Goal: Task Accomplishment & Management: Use online tool/utility

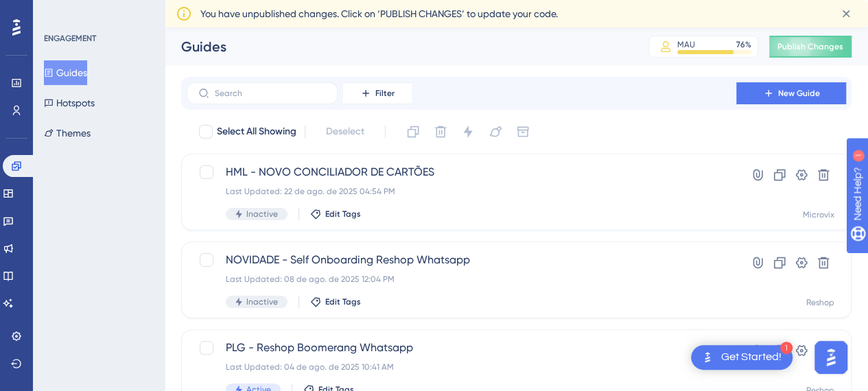
click at [781, 350] on div "1" at bounding box center [786, 348] width 12 height 12
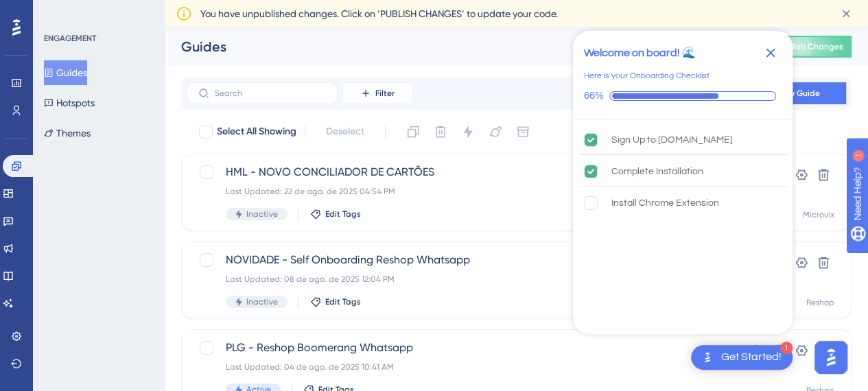
click at [293, 52] on div "Guides" at bounding box center [397, 46] width 433 height 19
click at [764, 55] on icon "Close Checklist" at bounding box center [770, 53] width 16 height 16
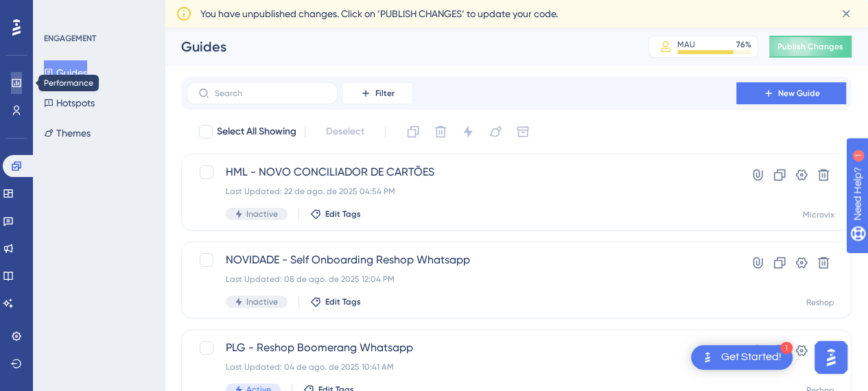
click at [12, 86] on icon at bounding box center [16, 83] width 9 height 8
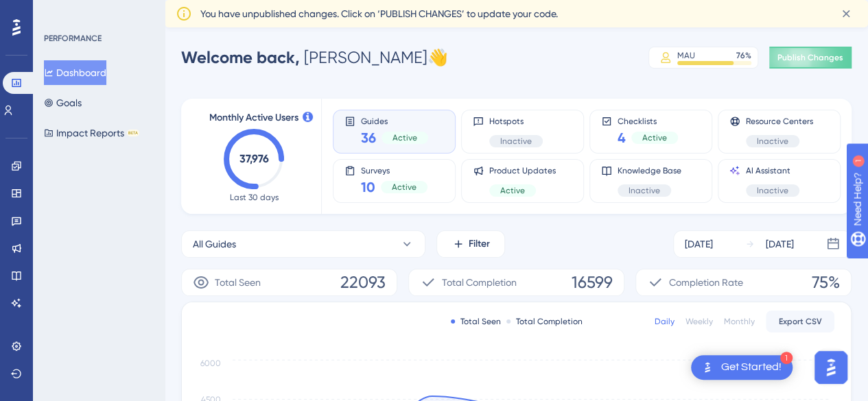
click at [845, 16] on icon at bounding box center [846, 14] width 14 height 14
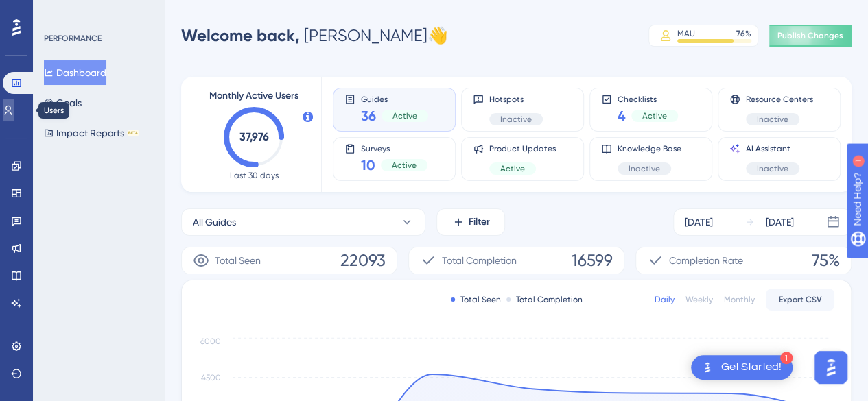
click at [14, 105] on link at bounding box center [8, 110] width 11 height 22
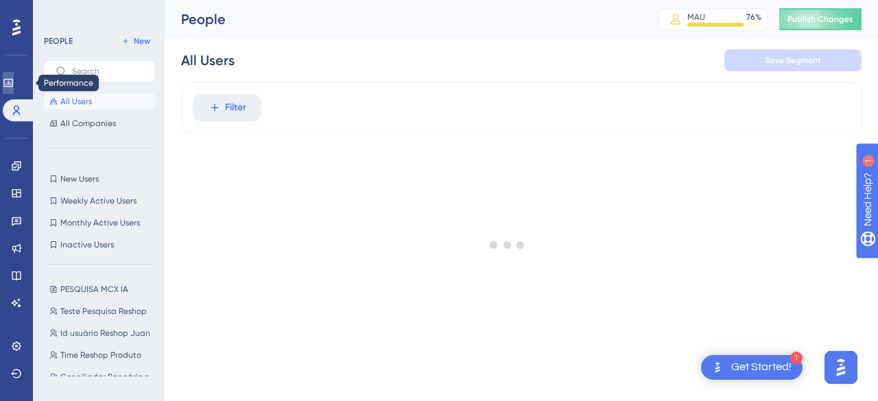
click at [11, 82] on icon at bounding box center [8, 83] width 11 height 11
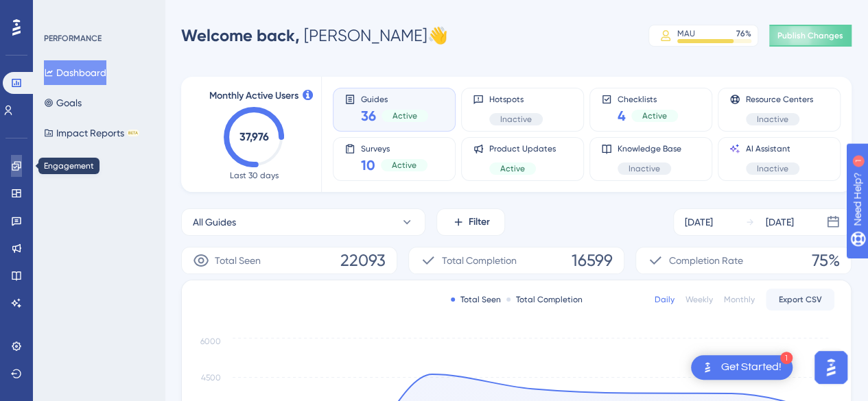
click at [19, 164] on icon at bounding box center [16, 166] width 11 height 11
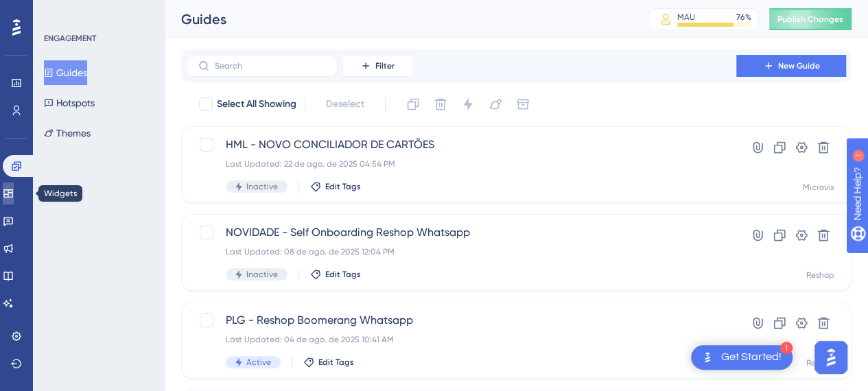
click at [12, 197] on icon at bounding box center [7, 193] width 9 height 8
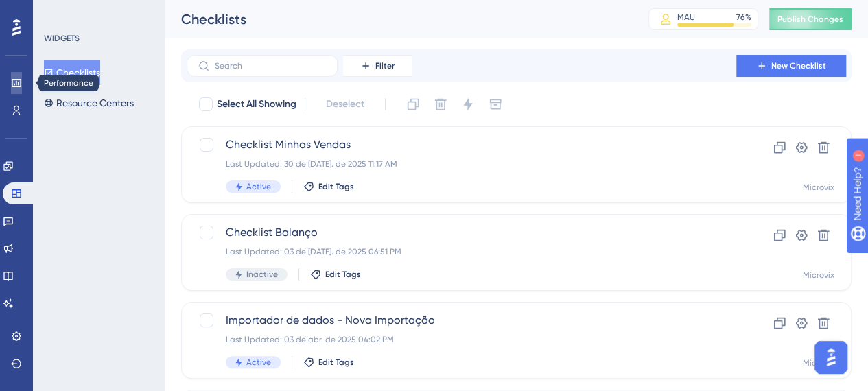
click at [18, 80] on icon at bounding box center [16, 83] width 9 height 8
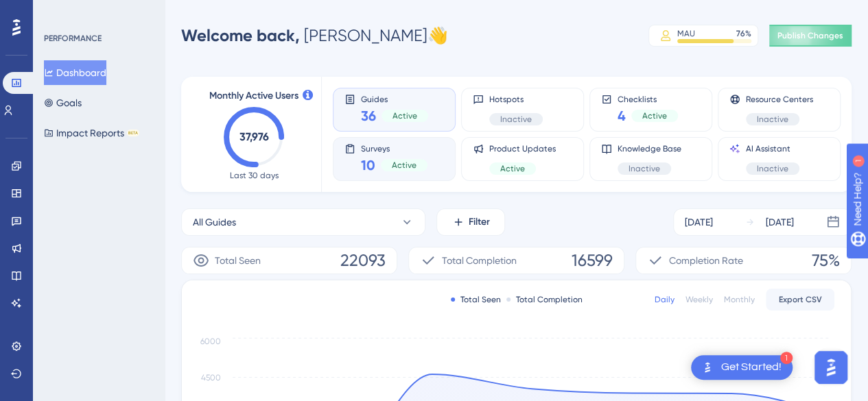
click at [400, 166] on span "Active" at bounding box center [404, 165] width 25 height 11
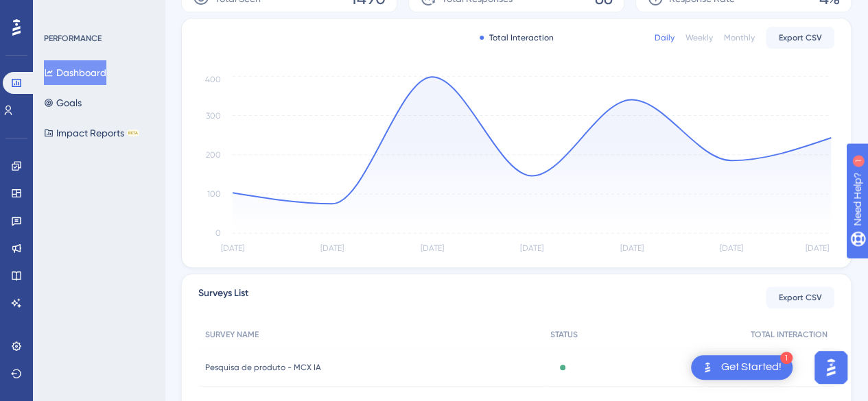
scroll to position [121, 0]
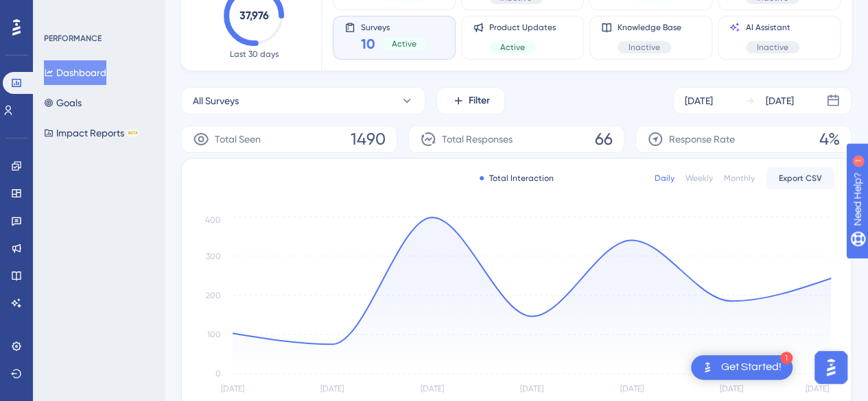
click at [556, 95] on div "All Surveys Filter [DATE] [DATE]" at bounding box center [516, 100] width 670 height 27
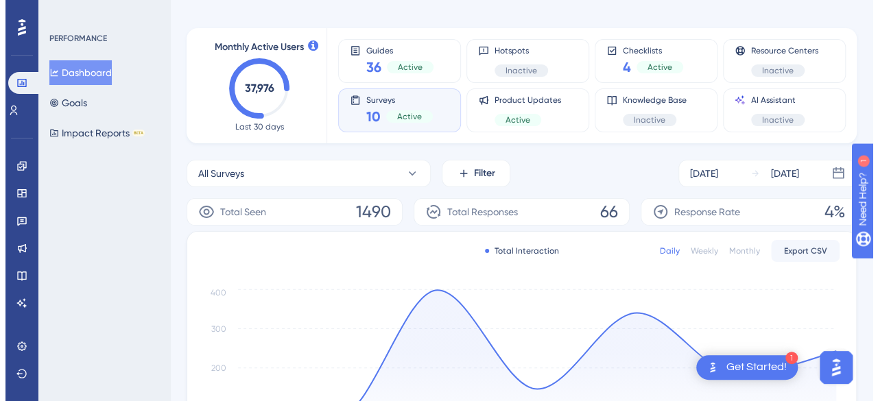
scroll to position [0, 0]
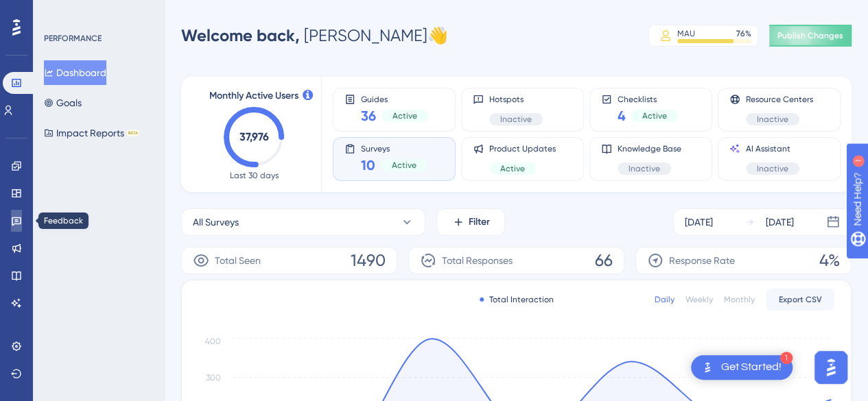
drag, startPoint x: 16, startPoint y: 217, endPoint x: 5, endPoint y: 211, distance: 12.0
click at [15, 217] on icon at bounding box center [17, 221] width 10 height 9
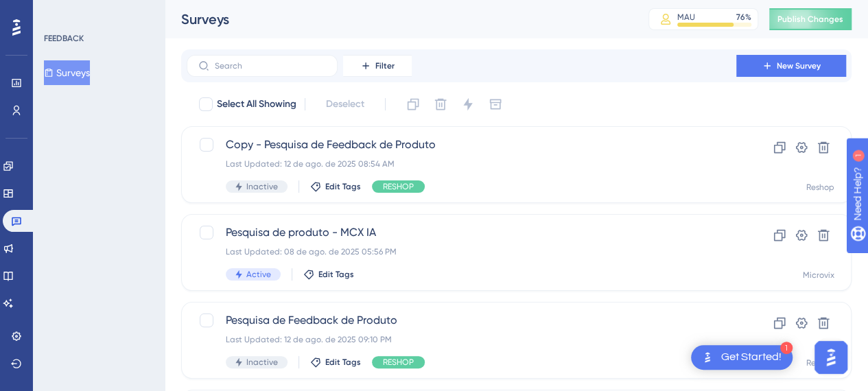
click at [78, 73] on button "Surveys" at bounding box center [67, 72] width 46 height 25
click at [796, 60] on button "New Survey" at bounding box center [791, 66] width 110 height 22
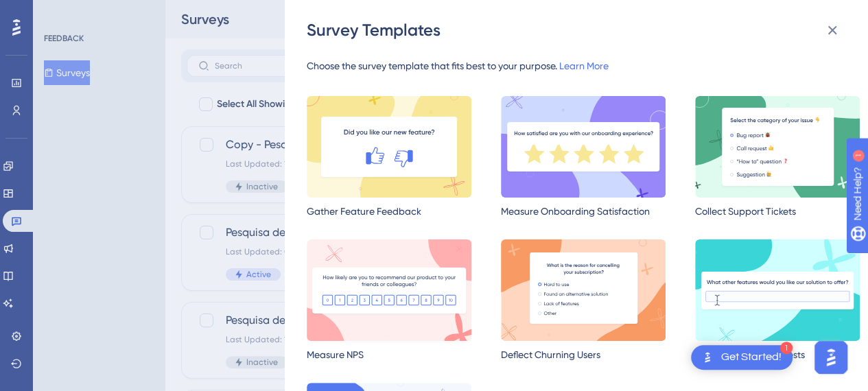
click at [376, 300] on img at bounding box center [389, 290] width 165 height 102
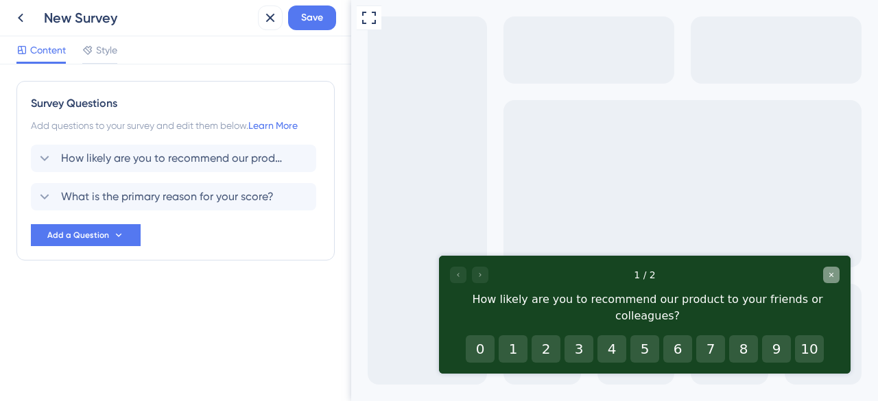
click at [831, 280] on div "Close survey" at bounding box center [831, 275] width 16 height 16
click at [263, 23] on icon at bounding box center [270, 18] width 16 height 16
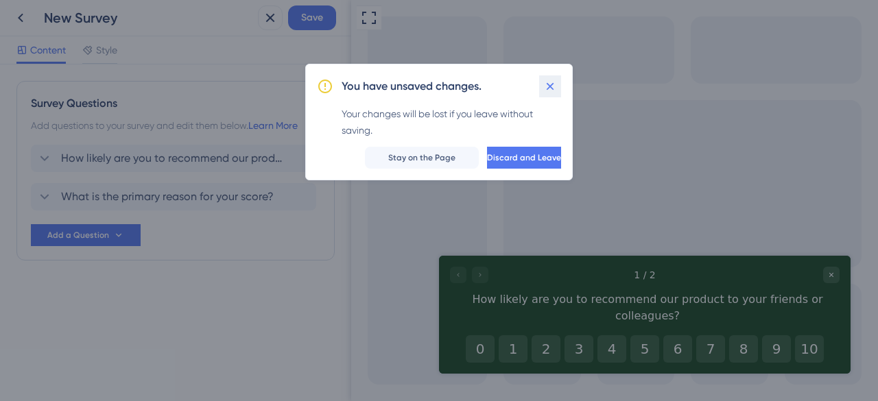
click at [546, 88] on icon at bounding box center [550, 87] width 14 height 14
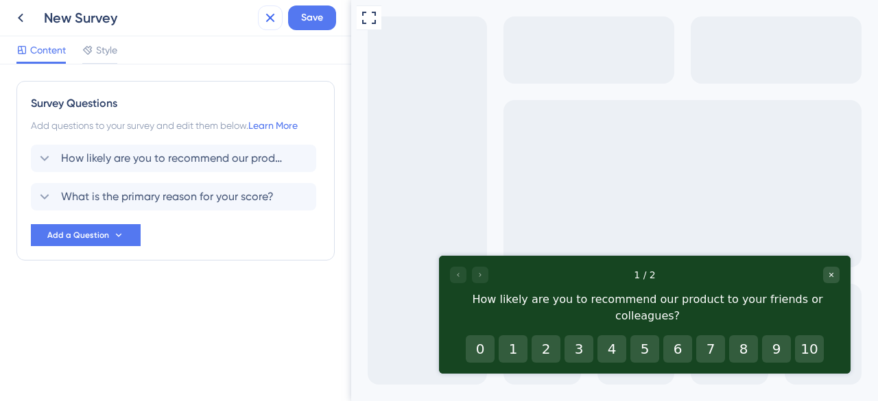
click at [264, 21] on icon at bounding box center [270, 18] width 16 height 16
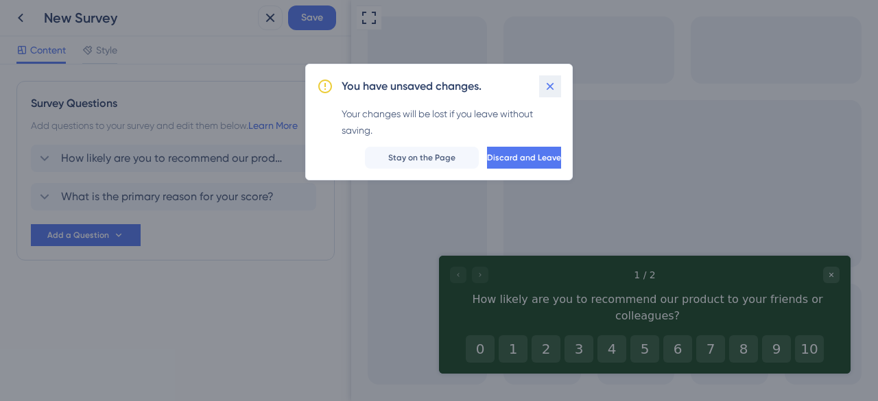
click at [552, 82] on icon at bounding box center [550, 87] width 14 height 14
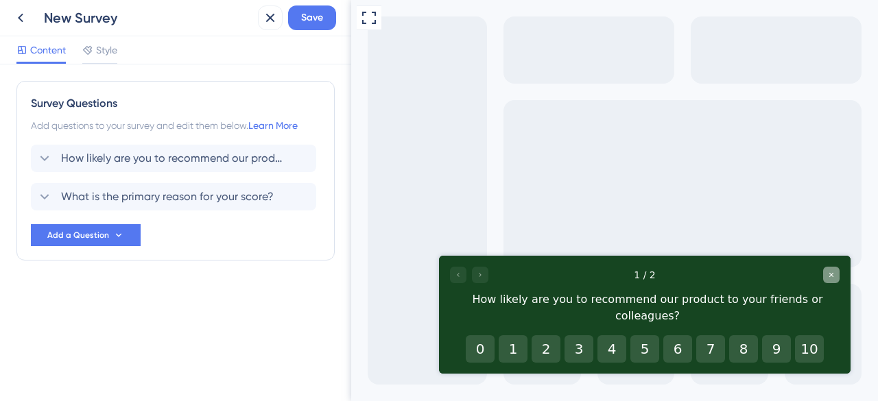
drag, startPoint x: 834, startPoint y: 276, endPoint x: 831, endPoint y: 268, distance: 8.5
click at [834, 276] on icon "Close survey" at bounding box center [831, 275] width 8 height 8
click at [28, 20] on icon at bounding box center [20, 18] width 16 height 16
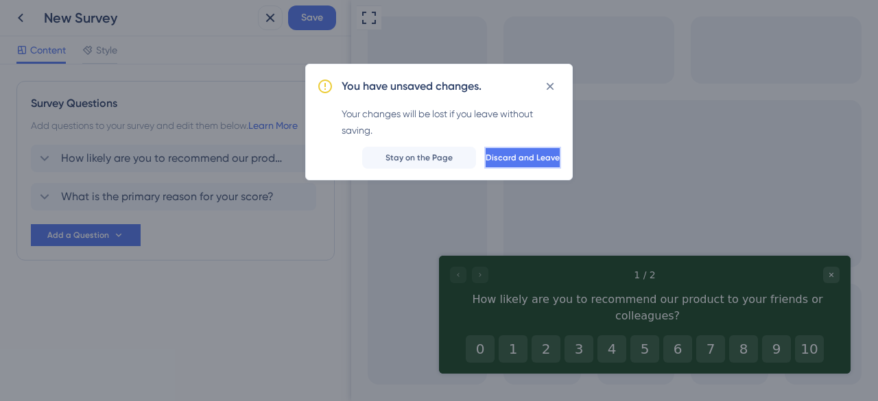
click at [502, 160] on span "Discard and Leave" at bounding box center [523, 157] width 74 height 11
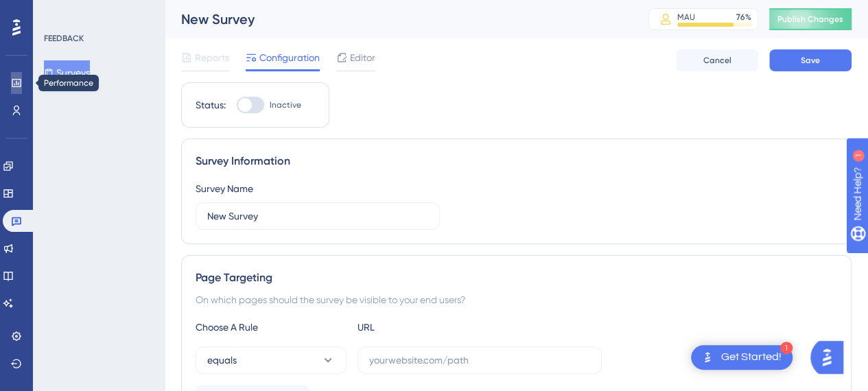
click at [14, 84] on icon at bounding box center [16, 83] width 9 height 8
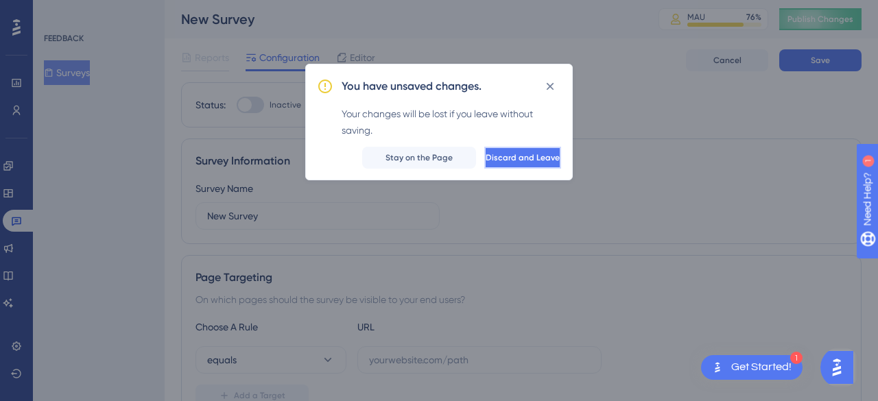
click at [486, 156] on span "Discard and Leave" at bounding box center [523, 157] width 74 height 11
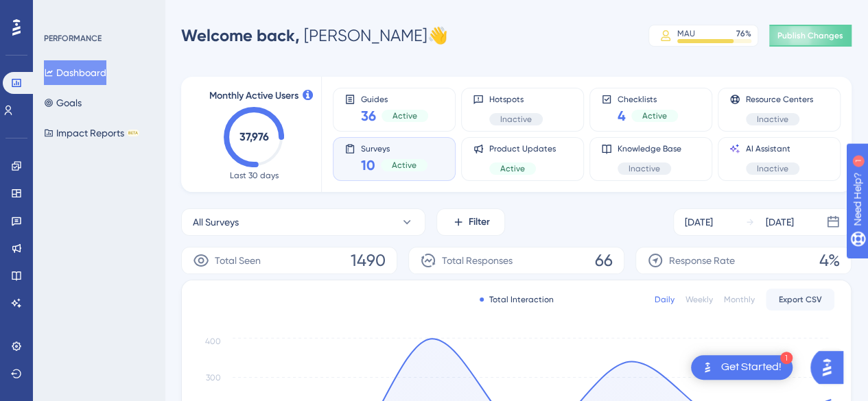
click at [827, 366] on img "Open AI Assistant Launcher" at bounding box center [826, 367] width 25 height 25
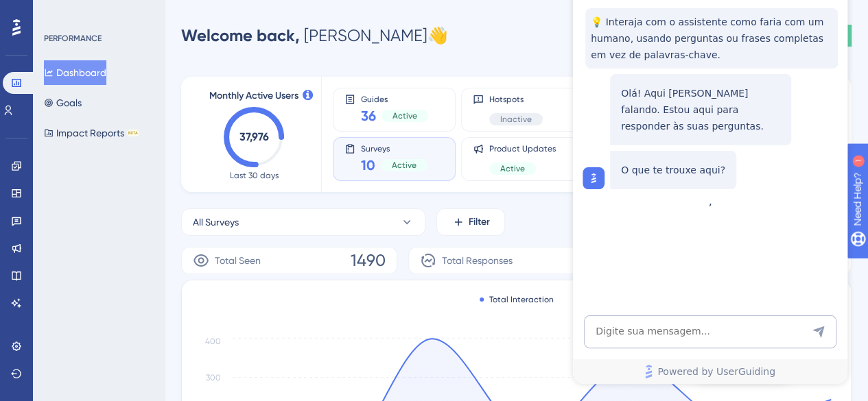
click at [863, 314] on div "Performance Users Engagement Widgets Feedback Product Updates Knowledge Base AI…" at bounding box center [516, 399] width 703 height 754
click at [540, 234] on div "All Surveys Filter [DATE] [DATE]" at bounding box center [516, 222] width 670 height 27
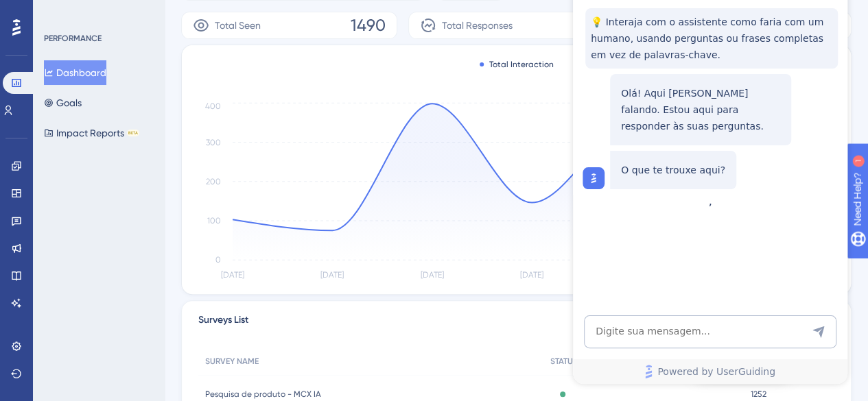
scroll to position [396, 0]
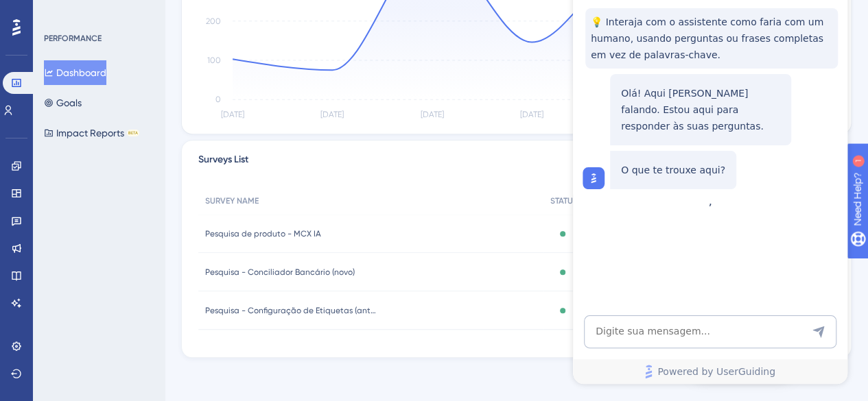
click at [126, 261] on div "PERFORMANCE Dashboard Goals Impact Reports BETA" at bounding box center [99, 200] width 132 height 401
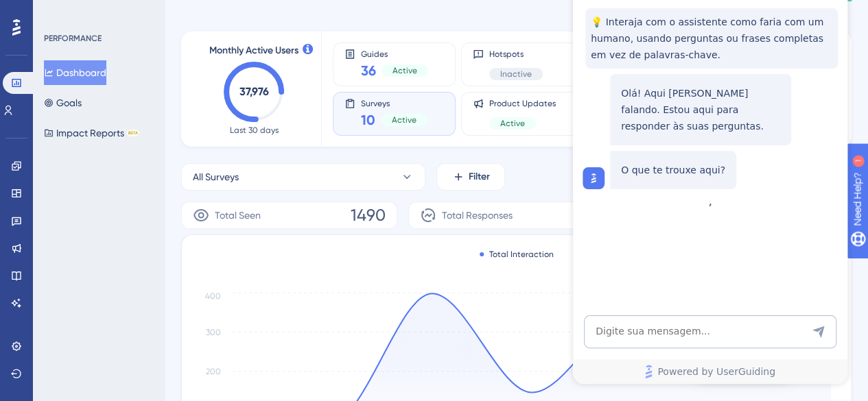
scroll to position [0, 0]
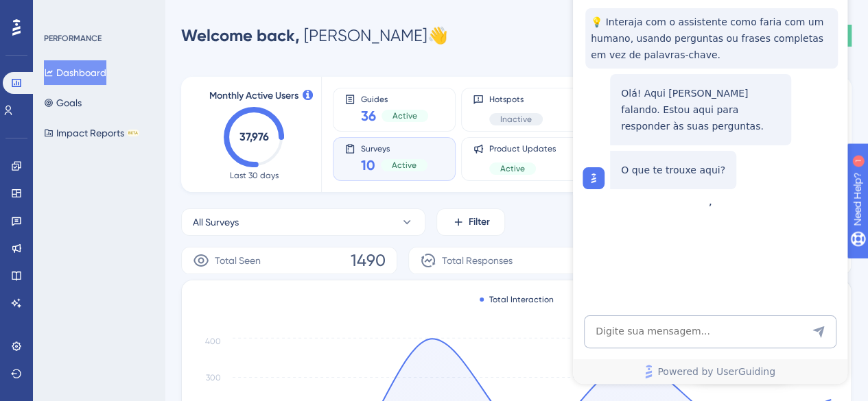
click at [858, 315] on div "Performance Users Engagement Widgets Feedback Product Updates Knowledge Base AI…" at bounding box center [516, 399] width 703 height 754
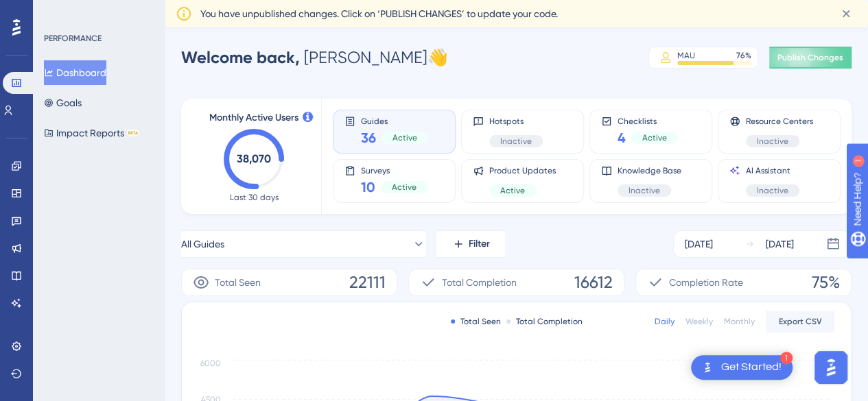
scroll to position [22, 0]
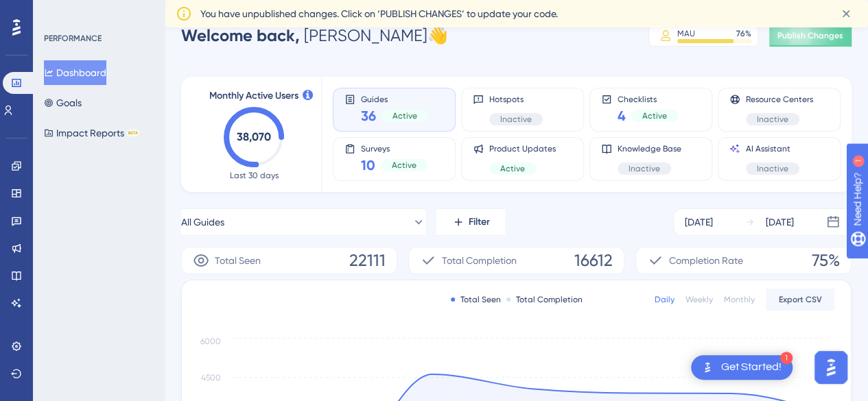
click at [734, 366] on div "Get Started!" at bounding box center [751, 367] width 60 height 15
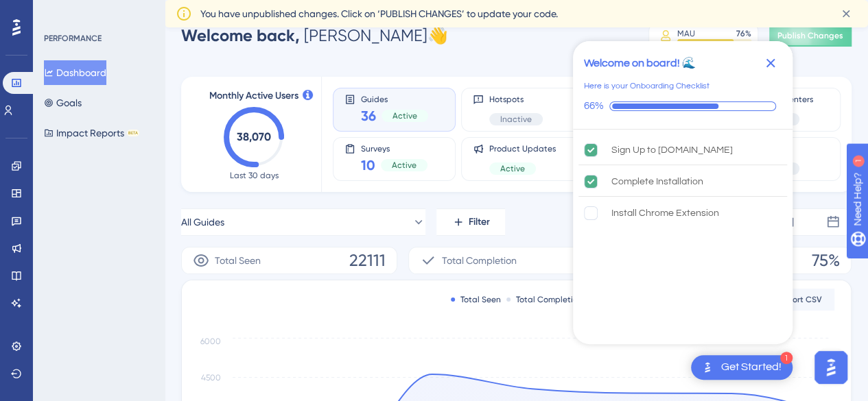
click at [767, 65] on icon "Close Checklist" at bounding box center [770, 63] width 9 height 9
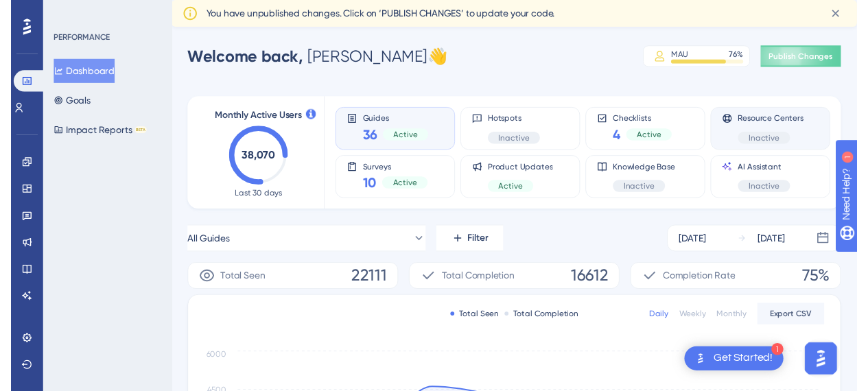
scroll to position [0, 0]
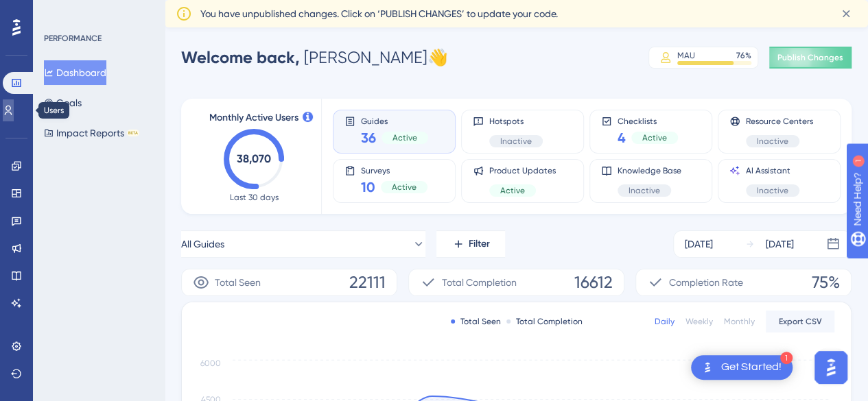
click at [12, 112] on icon at bounding box center [8, 110] width 11 height 11
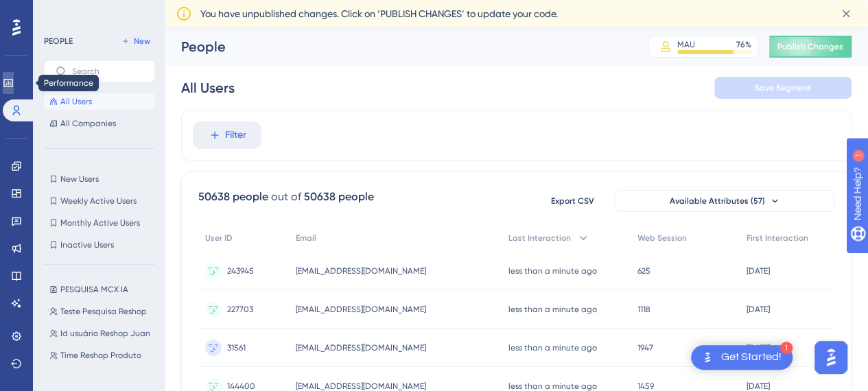
click at [12, 85] on icon at bounding box center [7, 83] width 9 height 8
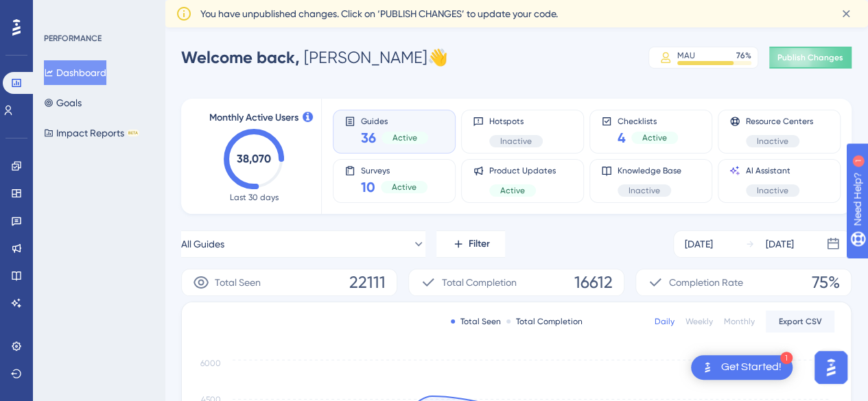
click at [418, 123] on span "Guides" at bounding box center [394, 121] width 67 height 10
click at [423, 124] on span "Guides" at bounding box center [394, 121] width 67 height 10
click at [391, 146] on div "36 Active" at bounding box center [394, 137] width 67 height 19
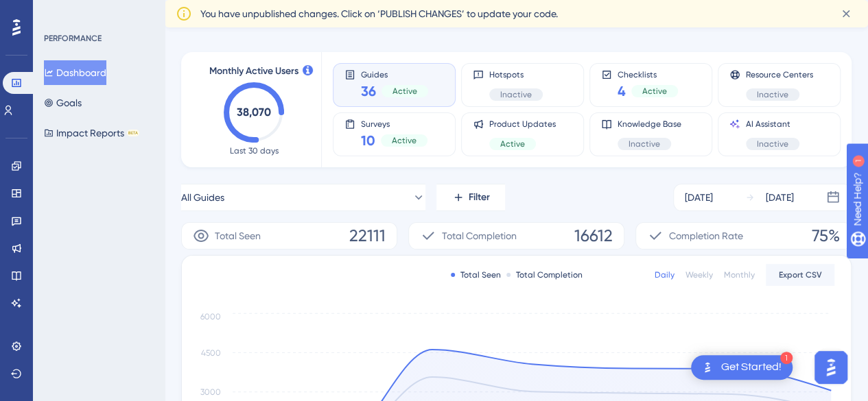
scroll to position [69, 0]
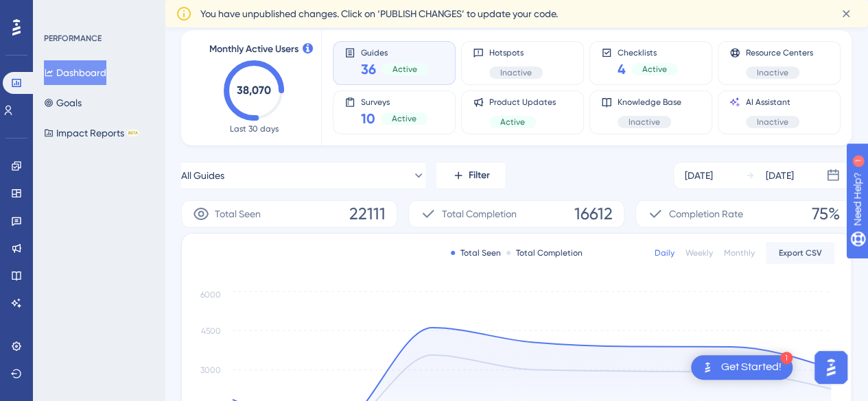
click at [746, 366] on div "Get Started!" at bounding box center [751, 367] width 60 height 15
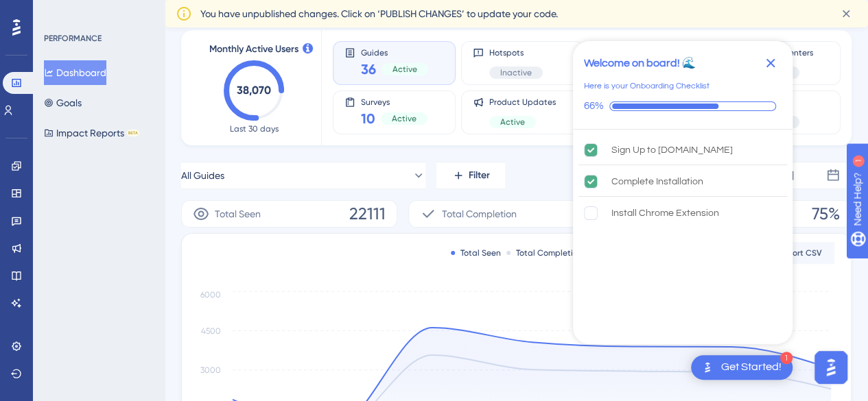
click at [698, 97] on div "Welcome on board! 🌊 Here is your Onboarding Checklist 66%" at bounding box center [683, 85] width 220 height 88
click at [694, 71] on div "Welcome on board! 🌊" at bounding box center [640, 63] width 112 height 16
click at [691, 150] on div "Sign Up to [DOMAIN_NAME]" at bounding box center [671, 150] width 121 height 16
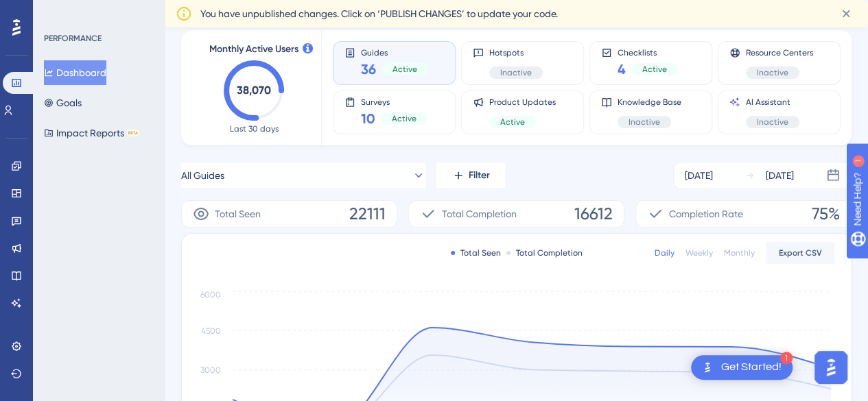
scroll to position [0, 0]
click at [735, 368] on div "Get Started!" at bounding box center [751, 367] width 60 height 15
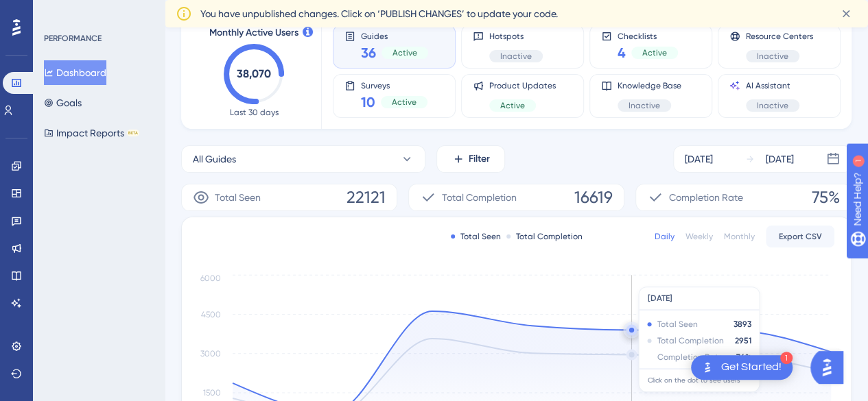
scroll to position [137, 0]
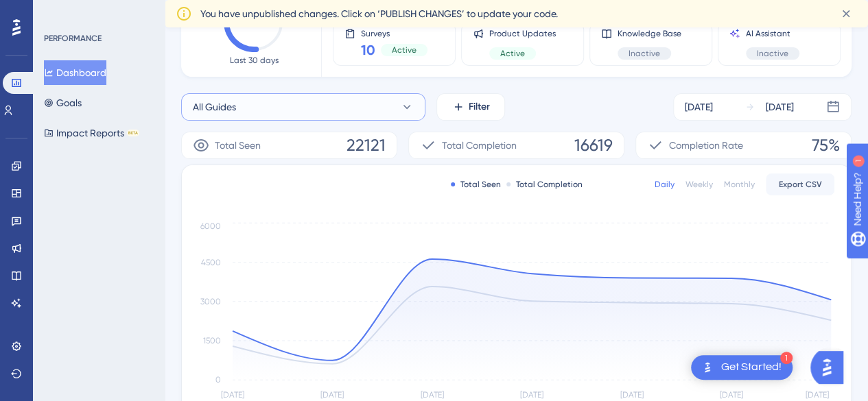
click at [335, 113] on button "All Guides" at bounding box center [303, 106] width 244 height 27
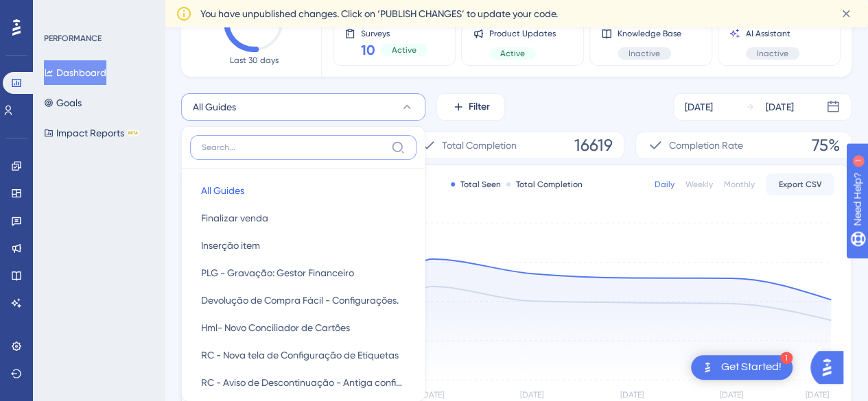
scroll to position [142, 0]
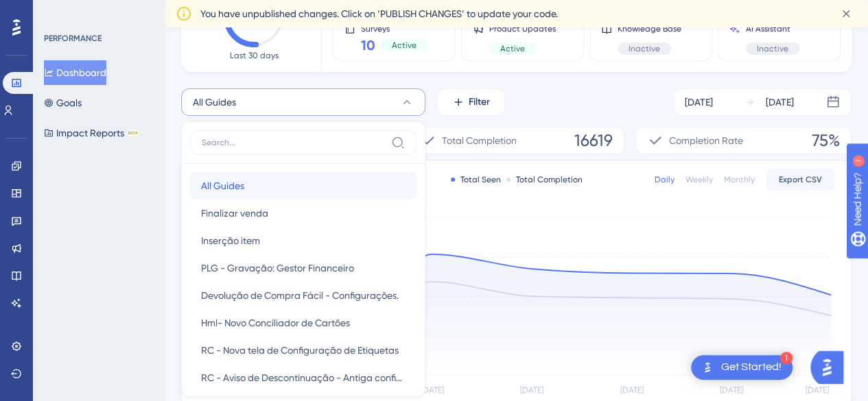
click at [324, 187] on button "All Guides All Guides" at bounding box center [303, 185] width 226 height 27
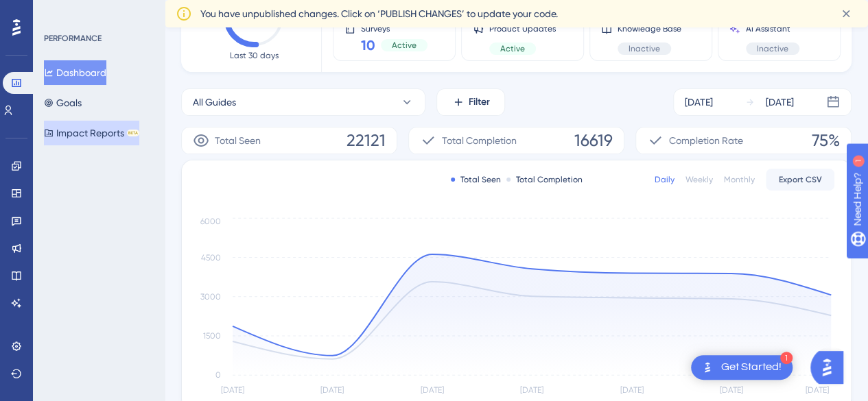
click at [84, 139] on button "Impact Reports BETA" at bounding box center [91, 133] width 95 height 25
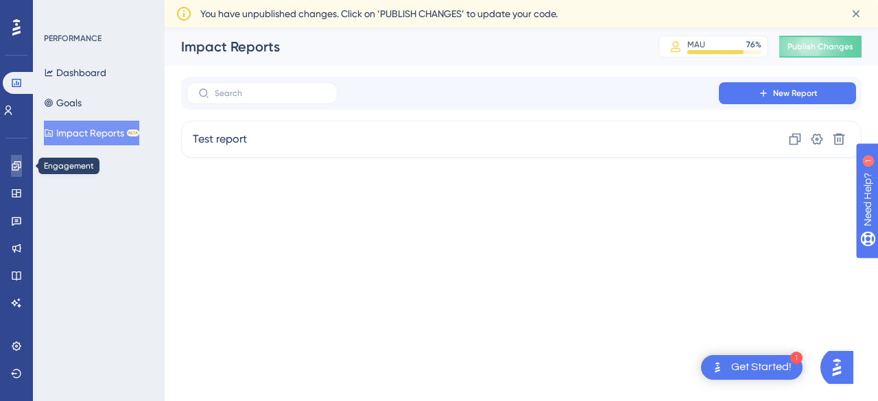
click at [12, 167] on icon at bounding box center [16, 166] width 11 height 11
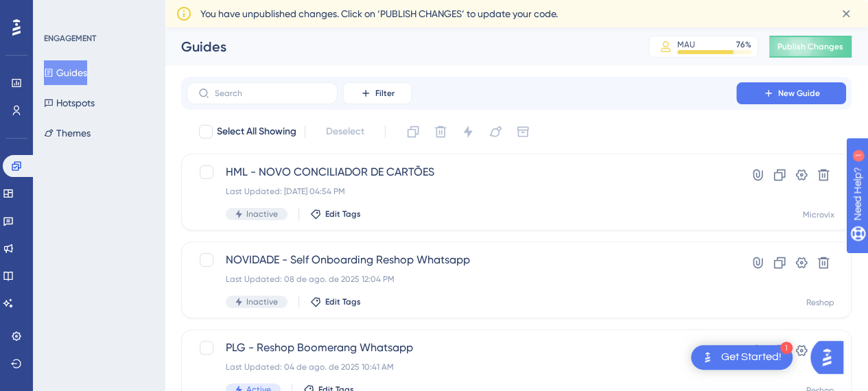
click at [762, 104] on div "Filter New Guide" at bounding box center [516, 93] width 670 height 33
click at [770, 91] on icon at bounding box center [768, 93] width 11 height 11
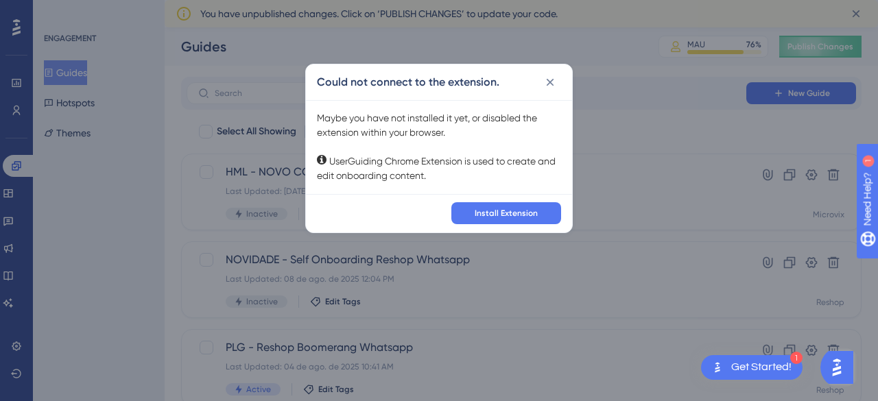
click at [152, 143] on div "Could not connect to the extension. Maybe you have not installed it yet, or dis…" at bounding box center [439, 200] width 878 height 401
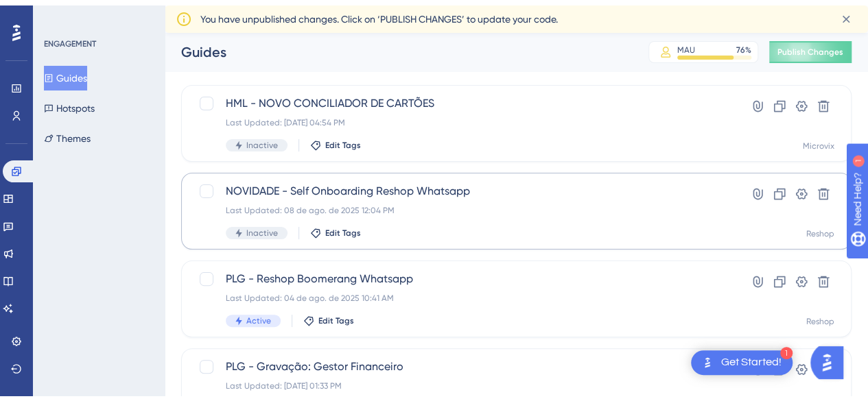
scroll to position [69, 0]
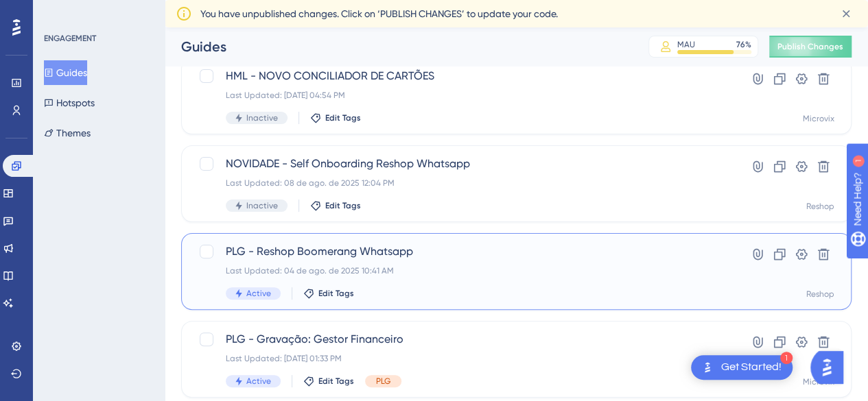
click at [429, 272] on div "Last Updated: 04 de ago. de 2025 10:41 AM" at bounding box center [461, 270] width 471 height 11
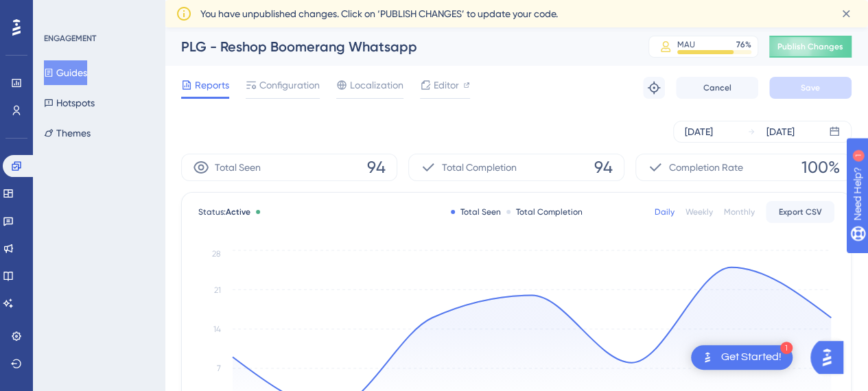
click at [76, 71] on button "Guides" at bounding box center [65, 72] width 43 height 25
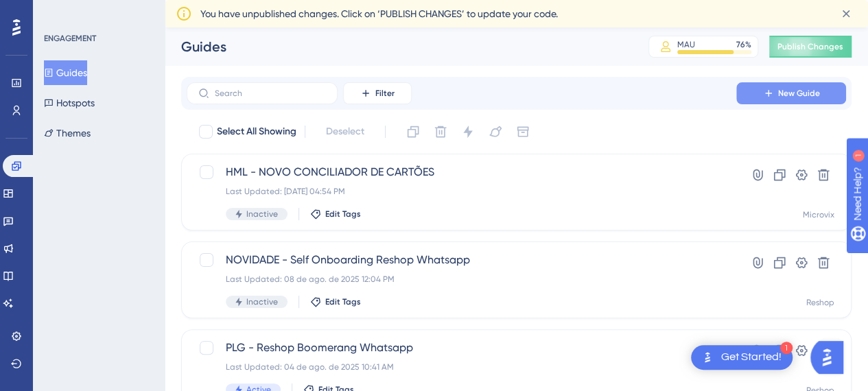
click at [760, 95] on button "New Guide" at bounding box center [791, 93] width 110 height 22
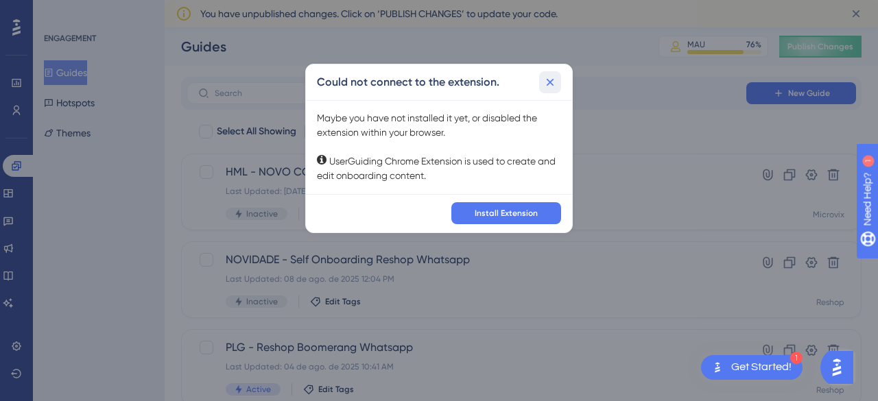
click at [552, 83] on icon at bounding box center [551, 82] width 8 height 8
